Goal: Navigation & Orientation: Find specific page/section

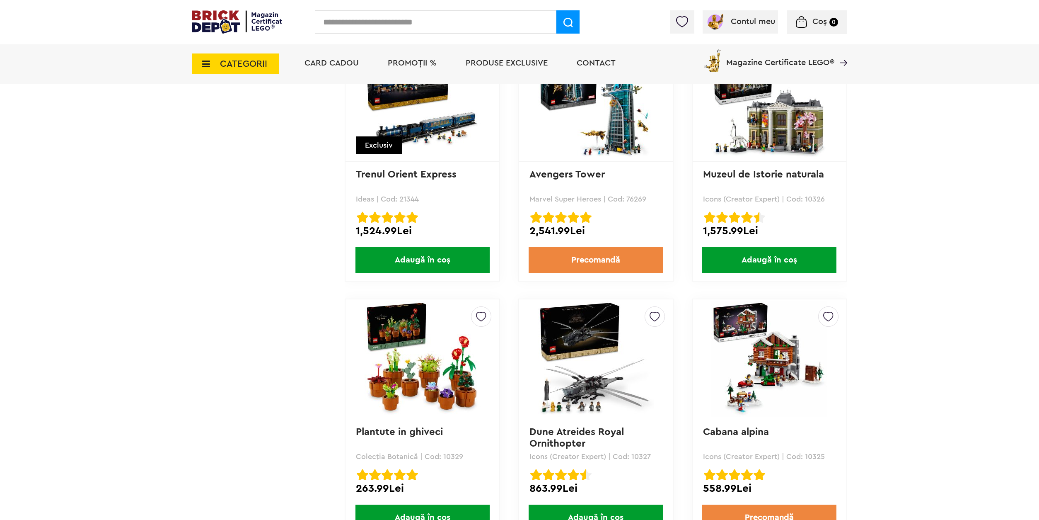
scroll to position [1508, 0]
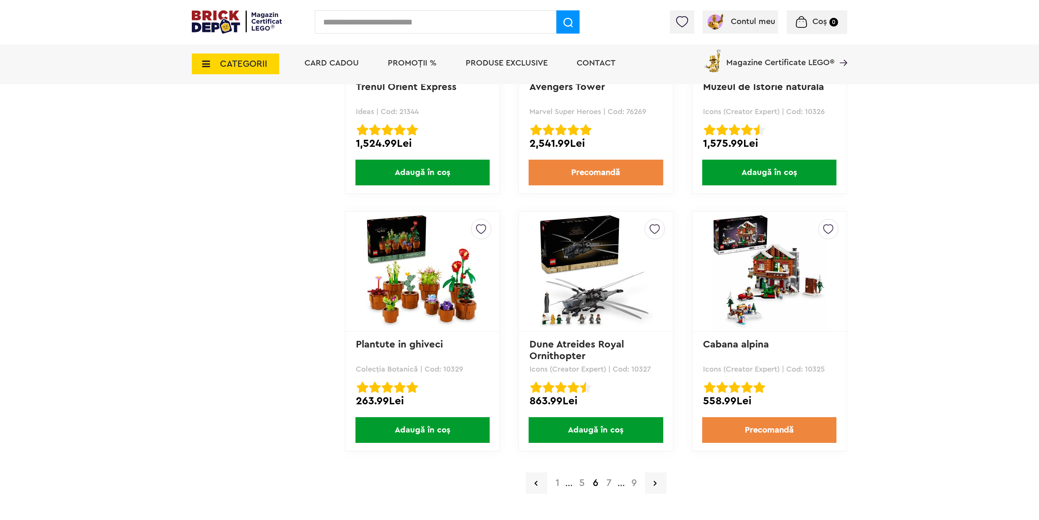
click at [602, 484] on a=Adult&order=1&page=7"] "7" at bounding box center [608, 483] width 13 height 10
click at [609, 483] on a=Adult&order=1&page=7"] "7" at bounding box center [608, 483] width 13 height 10
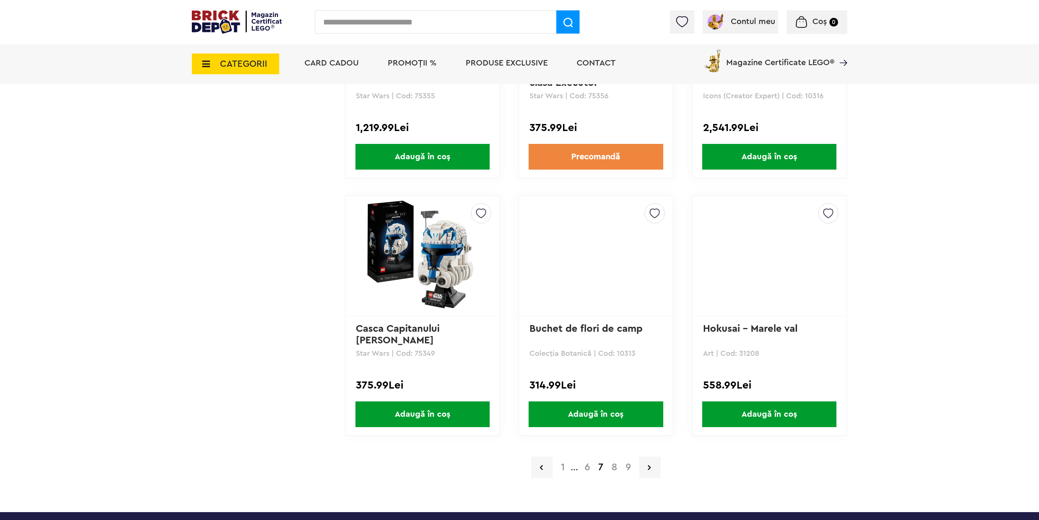
scroll to position [1543, 0]
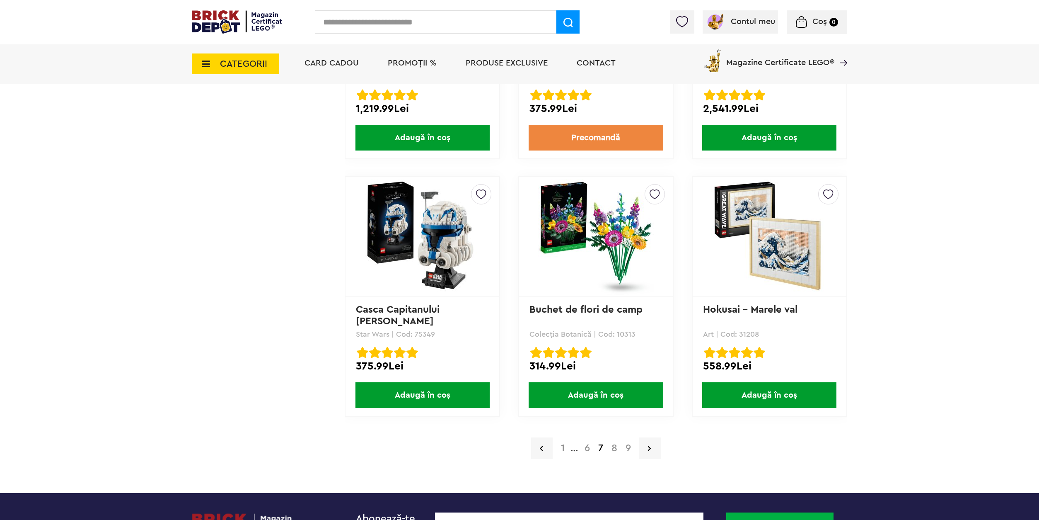
click at [619, 448] on a=Adult&order=1&page=8"] "8" at bounding box center [614, 448] width 14 height 10
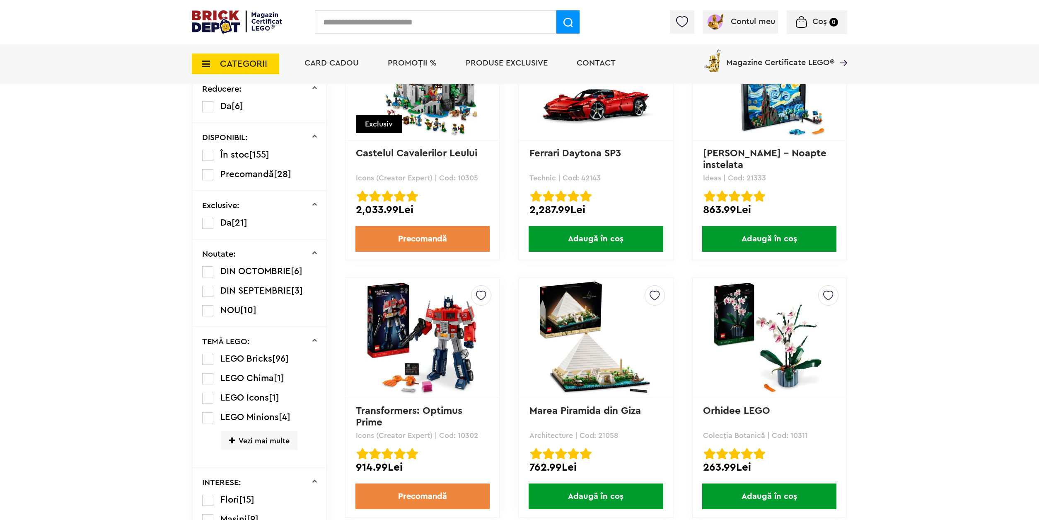
scroll to position [428, 0]
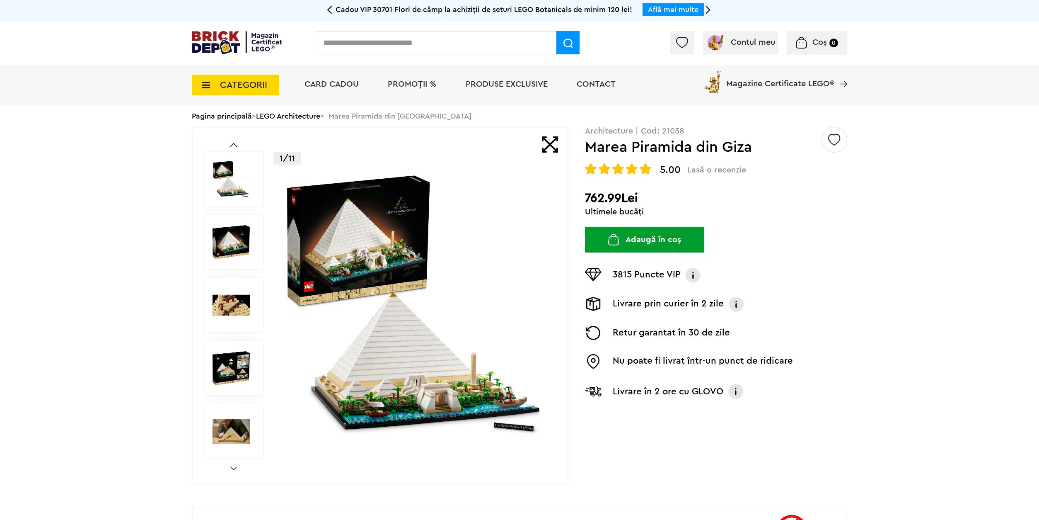
click at [227, 440] on img at bounding box center [231, 430] width 37 height 37
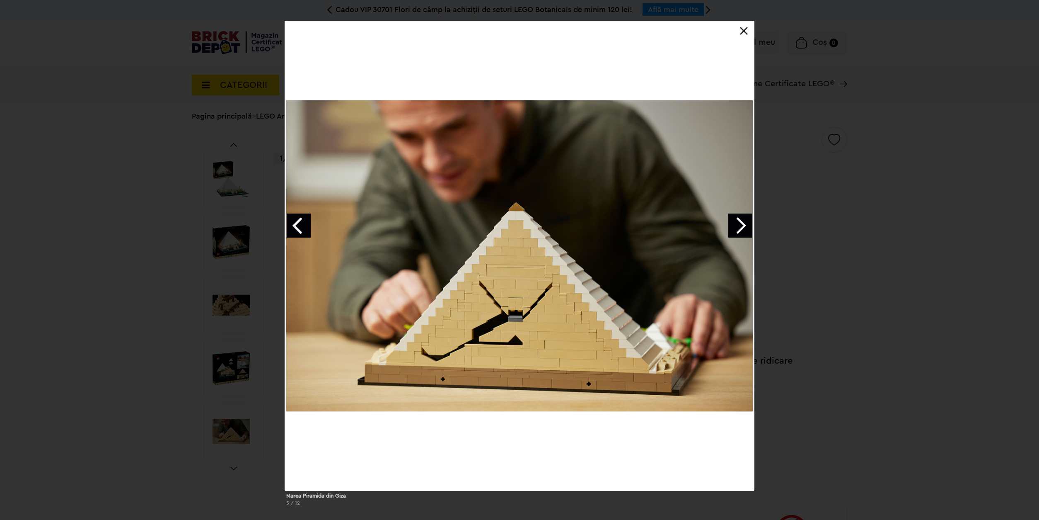
click at [198, 420] on div "Marea Piramida din Giza 5 / 12" at bounding box center [519, 266] width 1039 height 491
